Goal: Navigation & Orientation: Go to known website

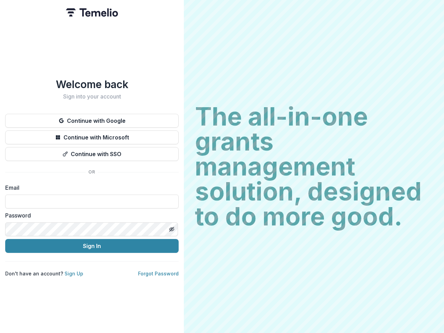
click at [222, 167] on h2 "The all-in-one grants management solution, designed to do more good." at bounding box center [314, 166] width 238 height 125
click at [92, 118] on button "Continue with Google" at bounding box center [92, 121] width 174 height 14
click at [92, 135] on button "Continue with Microsoft" at bounding box center [92, 137] width 174 height 14
click at [92, 151] on button "Continue with SSO" at bounding box center [92, 154] width 174 height 14
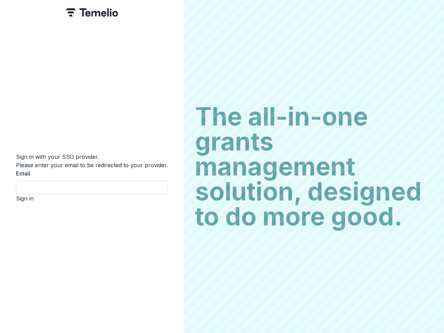
click at [171, 227] on div "Sign in with your SSO provider. Please enter your email to be redirected to you…" at bounding box center [92, 166] width 184 height 333
